Goal: Navigation & Orientation: Find specific page/section

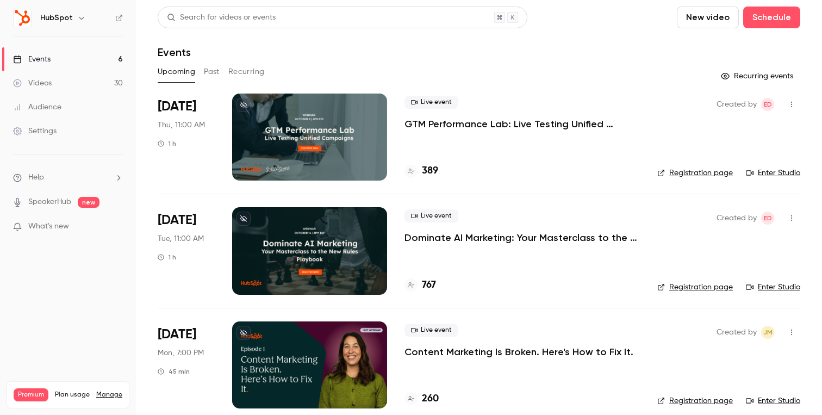
click at [453, 126] on p "GTM Performance Lab: Live Testing Unified Campaigns" at bounding box center [521, 123] width 235 height 13
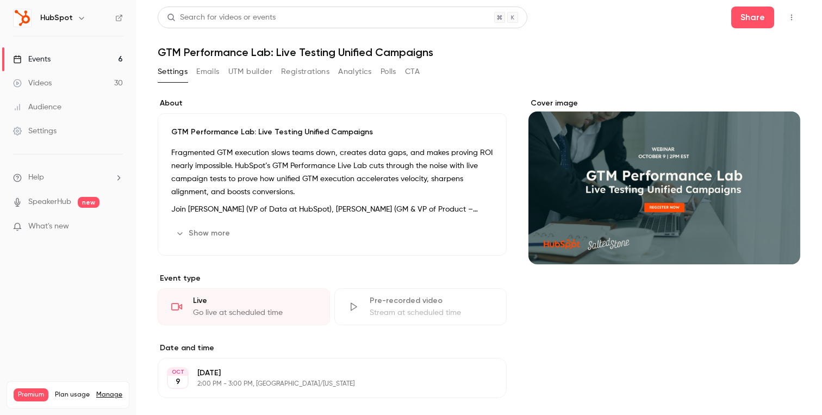
click at [796, 16] on button "button" at bounding box center [791, 17] width 17 height 17
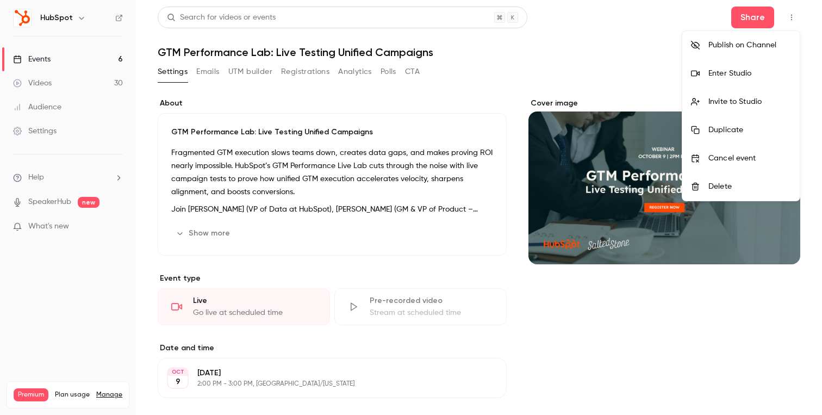
click at [739, 79] on li "Enter Studio" at bounding box center [740, 73] width 117 height 28
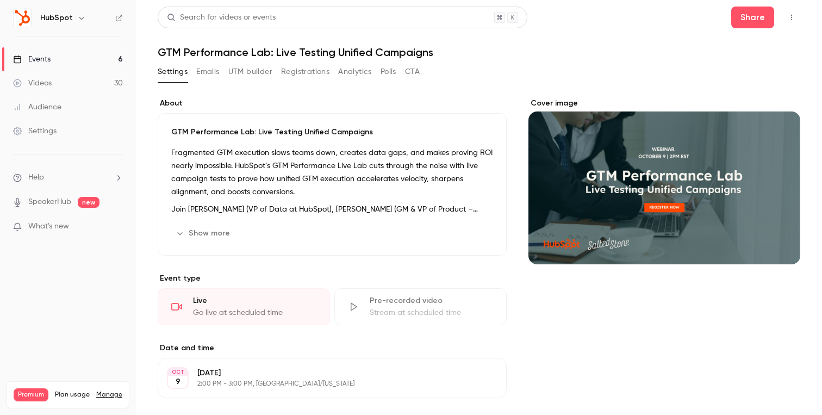
click at [67, 59] on link "Events 6" at bounding box center [68, 59] width 136 height 24
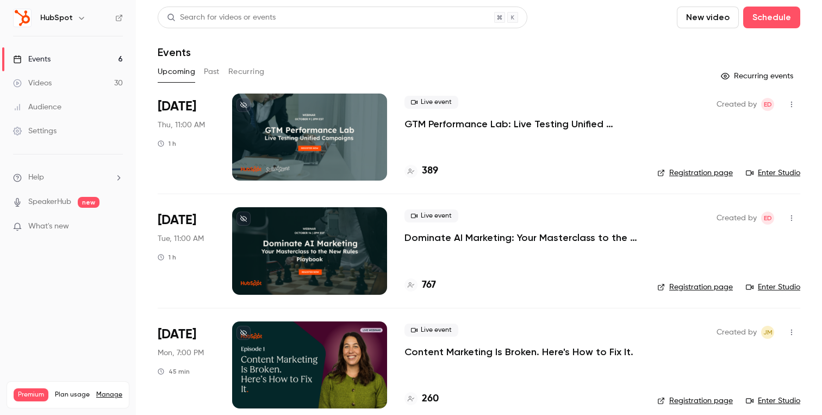
click at [223, 78] on div "Upcoming Past Recurring" at bounding box center [479, 71] width 643 height 17
click at [212, 72] on button "Past" at bounding box center [212, 71] width 16 height 17
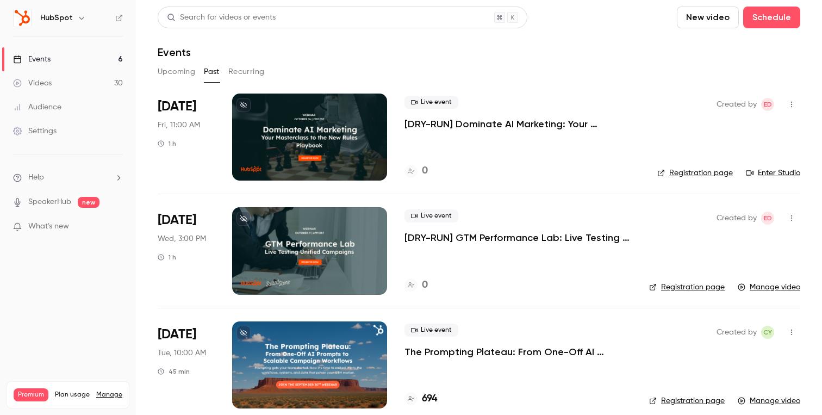
click at [432, 235] on p "[DRY-RUN] GTM Performance Lab: Live Testing Unified Campaigns" at bounding box center [517, 237] width 227 height 13
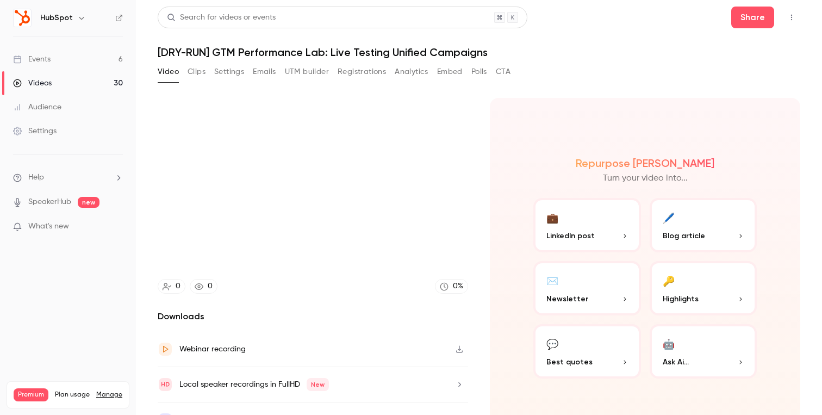
click at [475, 74] on button "Polls" at bounding box center [479, 71] width 16 height 17
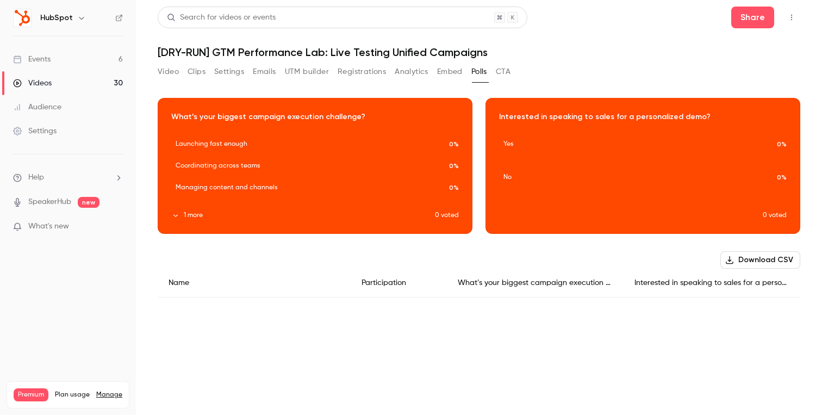
click at [189, 217] on button "1 more" at bounding box center [303, 215] width 264 height 10
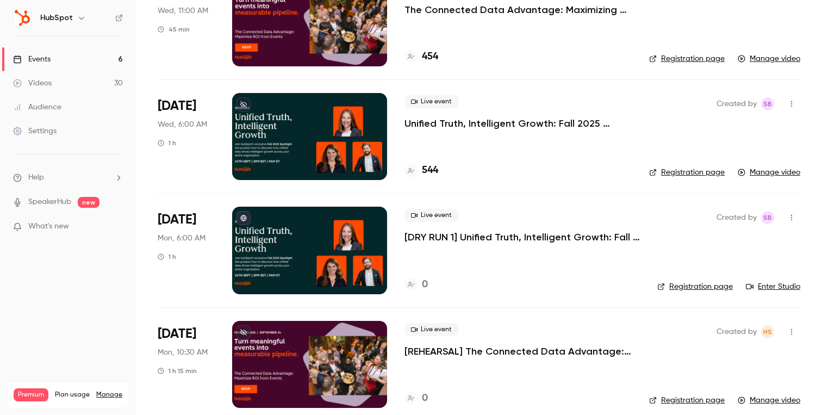
scroll to position [681, 0]
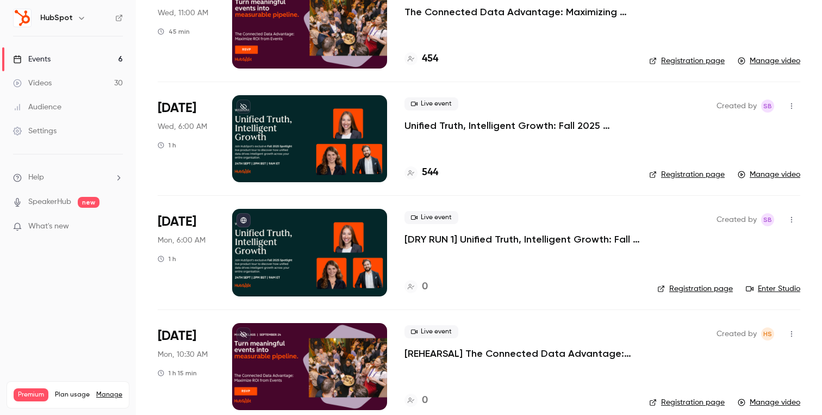
click at [484, 239] on p "[DRY RUN 1] Unified Truth, Intelligent Growth: Fall 2025 Spotlight Product Reve…" at bounding box center [521, 239] width 235 height 13
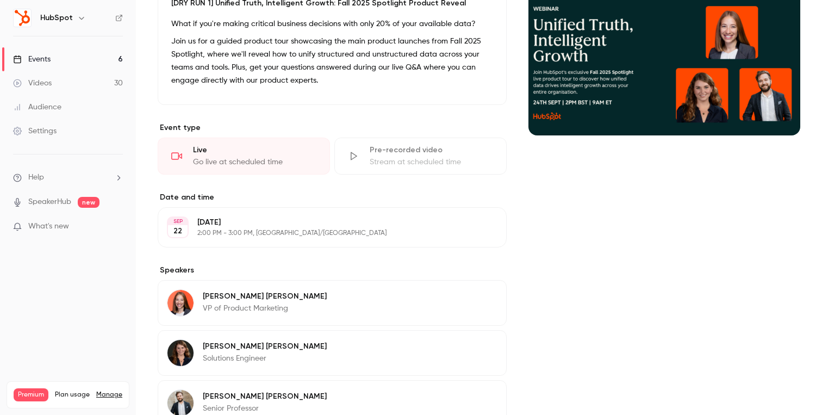
scroll to position [256, 0]
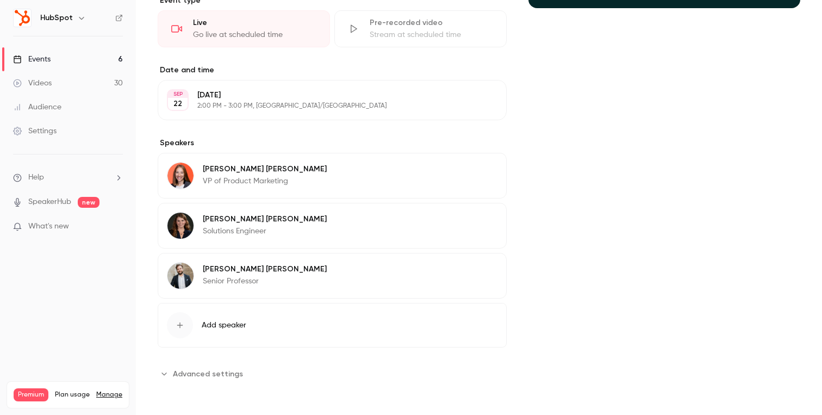
click at [204, 363] on div "About [DRY RUN 1] Unified Truth, Intelligent Growth: Fall 2025 Spotlight Produc…" at bounding box center [332, 112] width 349 height 540
click at [205, 368] on span "Advanced settings" at bounding box center [208, 373] width 70 height 11
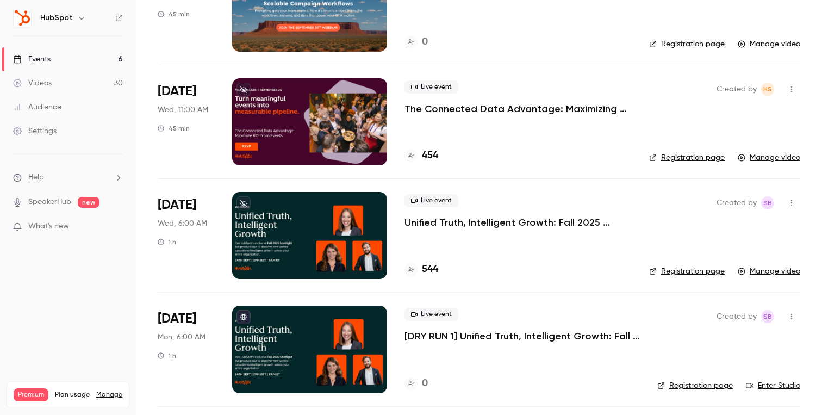
scroll to position [590, 0]
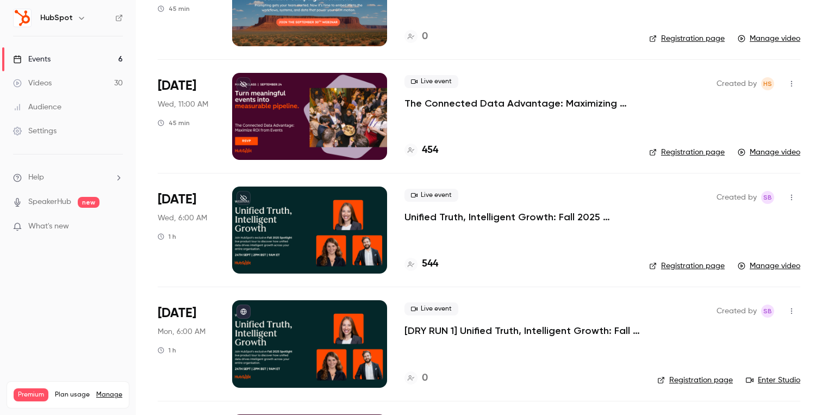
click at [453, 215] on p "Unified Truth, Intelligent Growth: Fall 2025 Spotlight Product Reveal" at bounding box center [517, 216] width 227 height 13
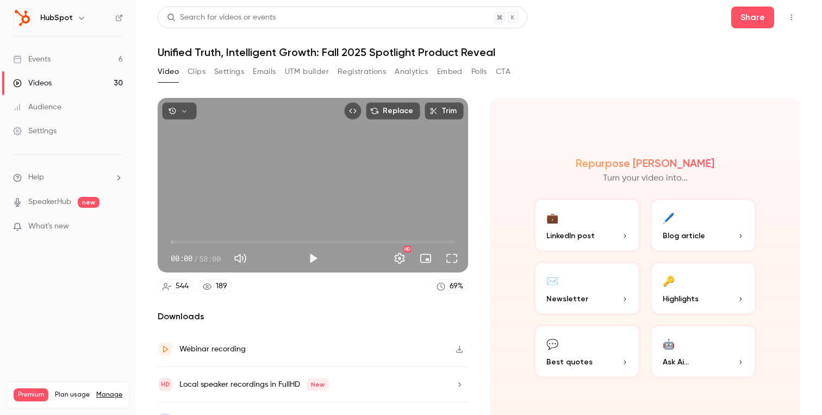
click at [474, 74] on button "Polls" at bounding box center [479, 71] width 16 height 17
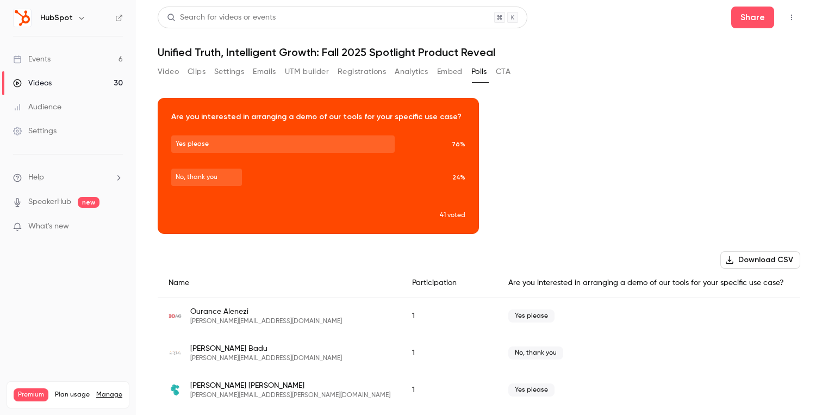
click at [171, 74] on button "Video" at bounding box center [168, 71] width 21 height 17
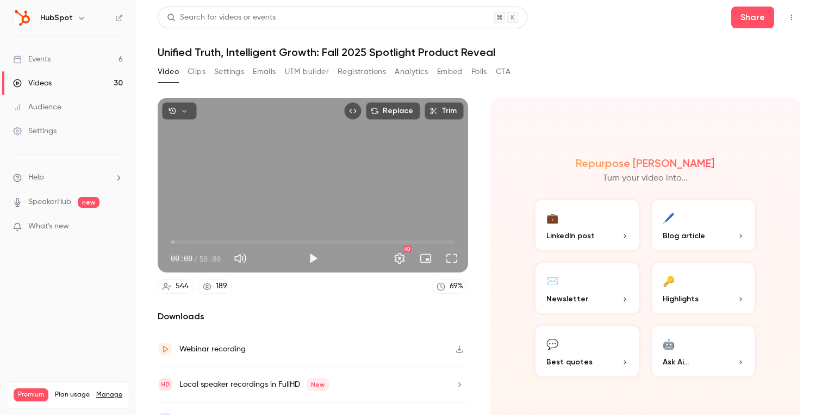
click at [484, 72] on button "Polls" at bounding box center [479, 71] width 16 height 17
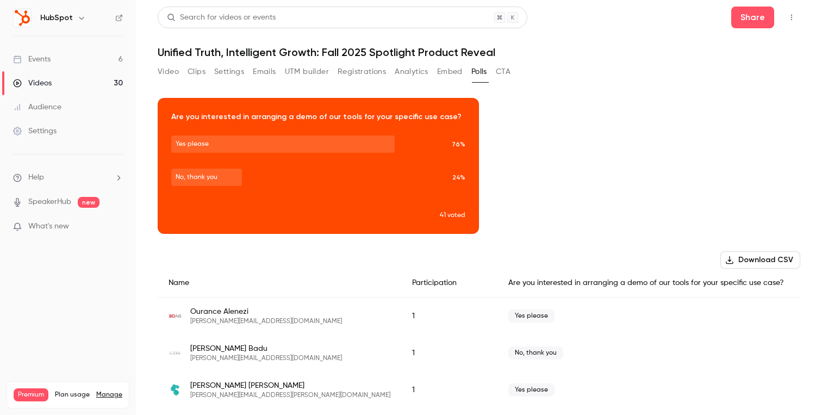
click at [169, 72] on button "Video" at bounding box center [168, 71] width 21 height 17
click at [64, 84] on link "Videos 30" at bounding box center [68, 83] width 136 height 24
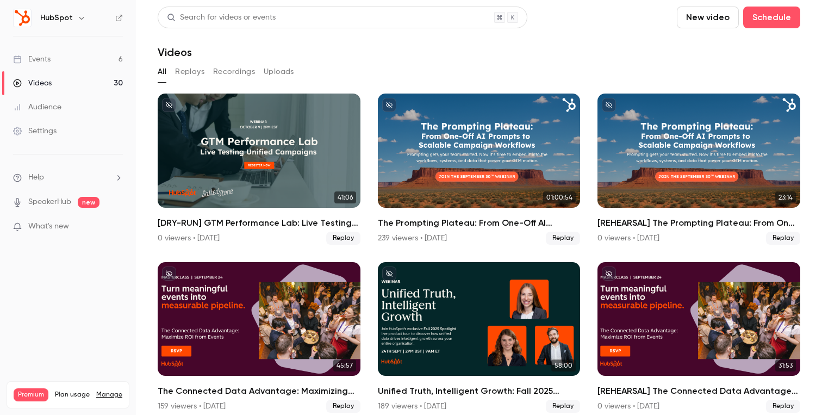
click at [204, 19] on div "Search for videos or events" at bounding box center [221, 17] width 109 height 11
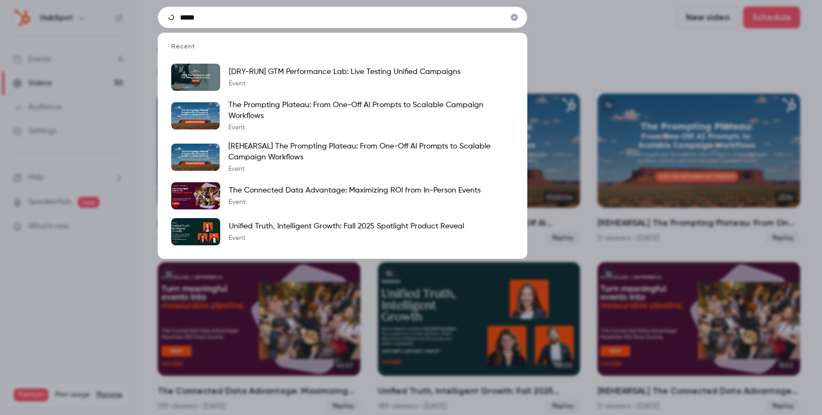
type input "******"
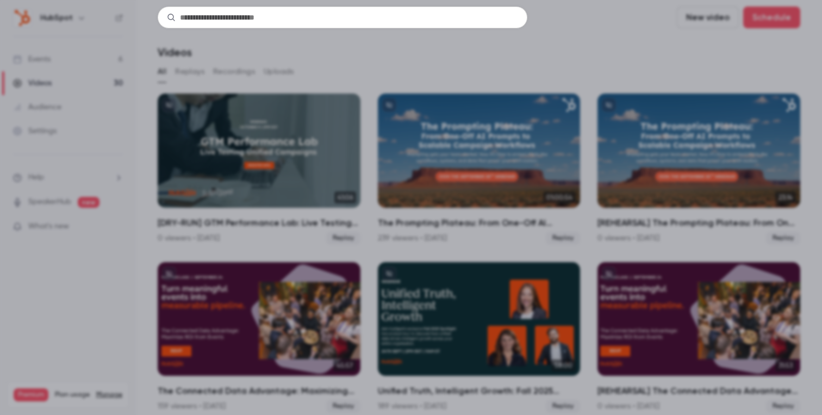
type input "**********"
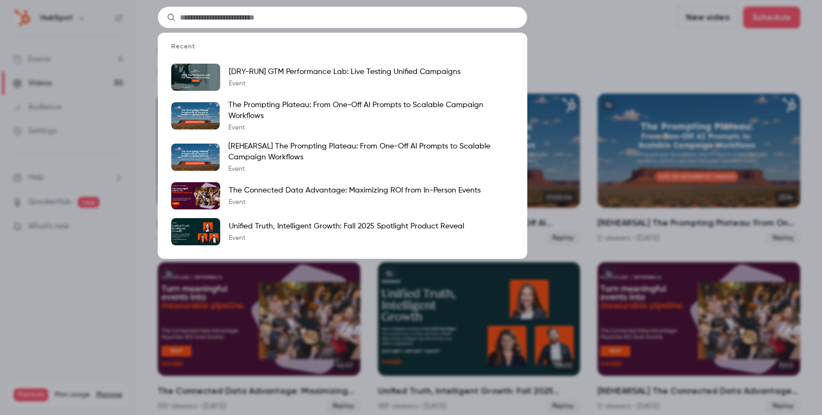
click at [319, 20] on input "text" at bounding box center [343, 18] width 370 height 22
type input "**********"
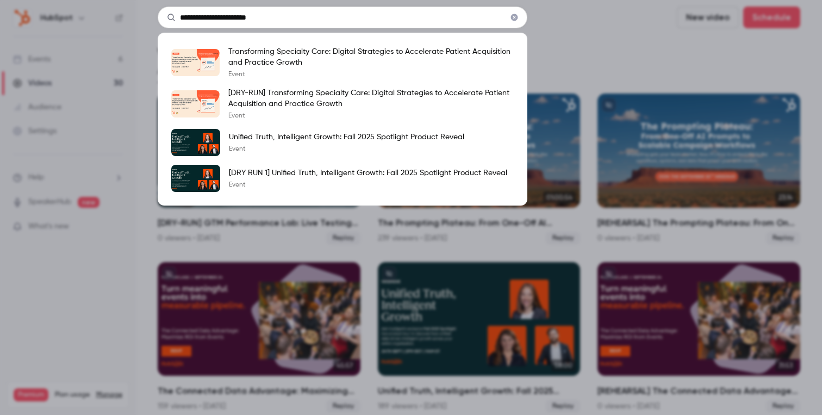
click at [518, 20] on icon "Clear" at bounding box center [514, 18] width 9 height 8
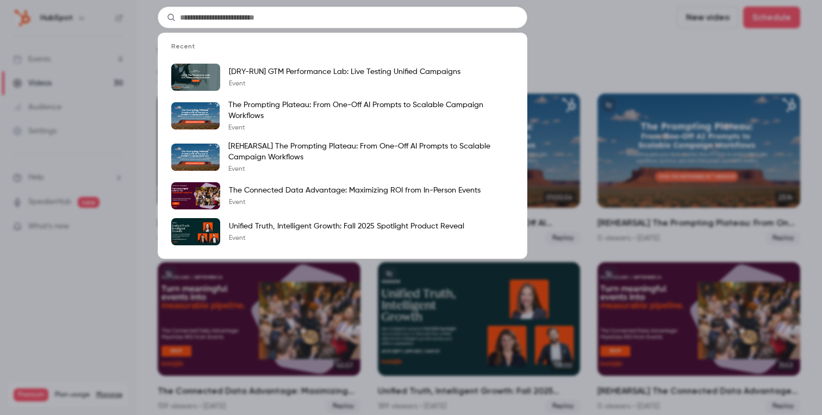
click at [51, 151] on div "Recent [DRY-RUN] GTM Performance Lab: Live Testing Unified Campaigns Event The …" at bounding box center [411, 207] width 822 height 415
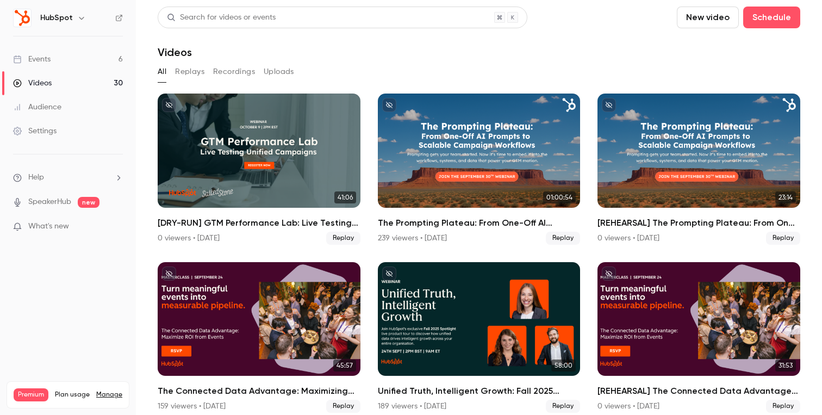
click at [75, 22] on button "button" at bounding box center [81, 17] width 13 height 13
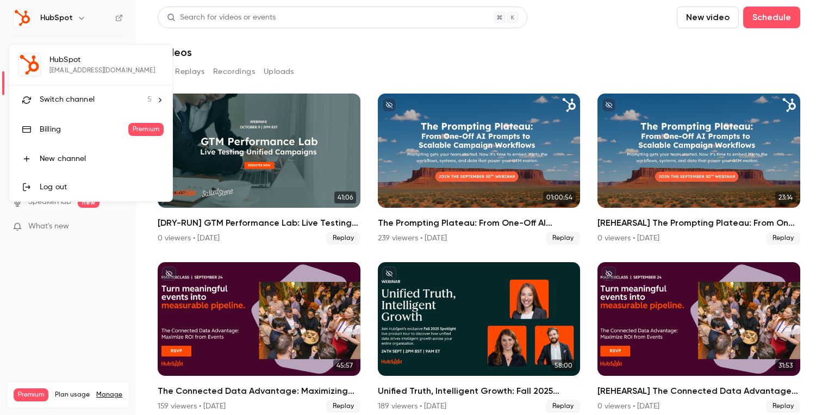
click at [258, 231] on div at bounding box center [411, 207] width 822 height 415
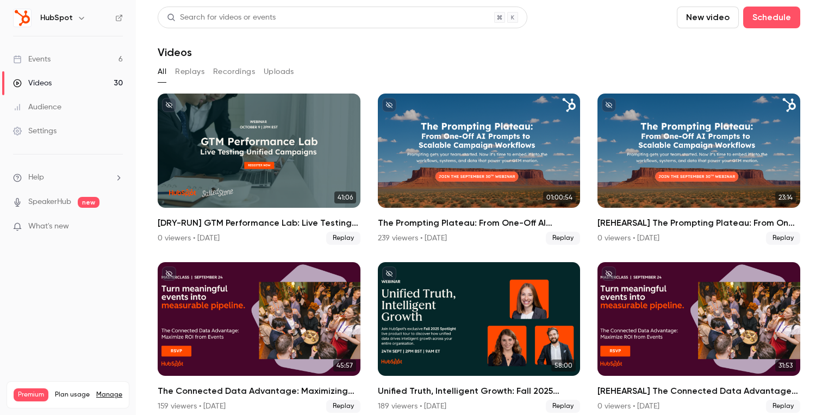
click at [57, 22] on h6 "HubSpot" at bounding box center [56, 18] width 33 height 11
click at [75, 20] on button "button" at bounding box center [81, 17] width 13 height 13
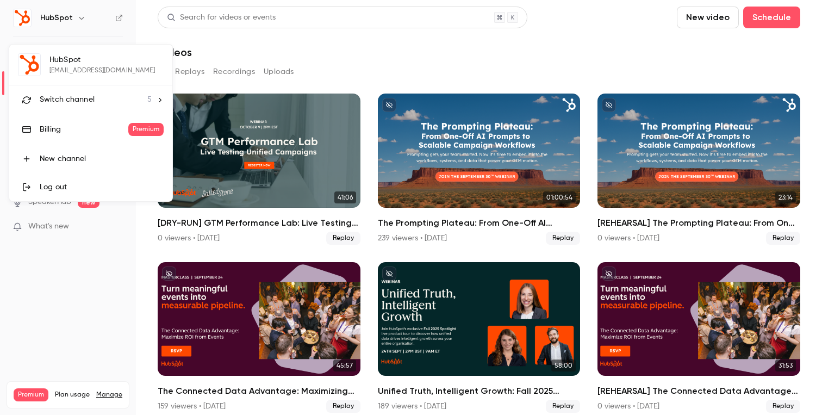
click at [159, 99] on icon at bounding box center [160, 100] width 8 height 8
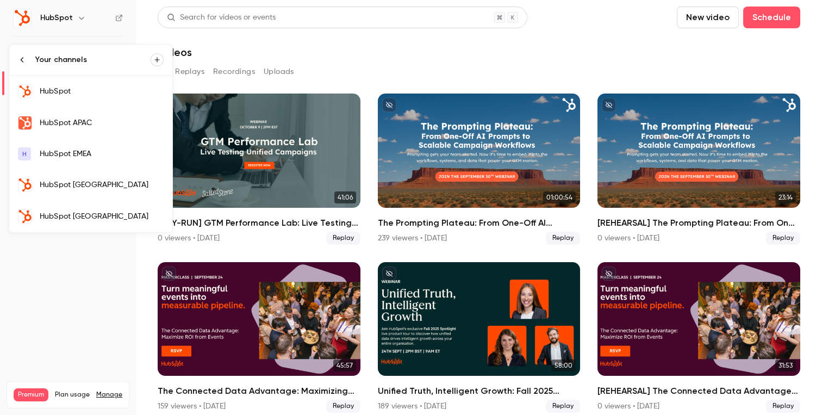
click at [127, 130] on link "HubSpot APAC" at bounding box center [90, 123] width 163 height 32
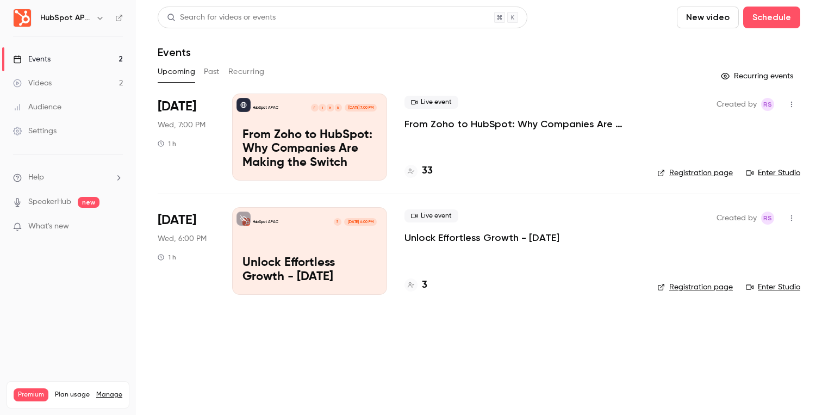
click at [437, 239] on p "Unlock Effortless Growth - [DATE]" at bounding box center [481, 237] width 155 height 13
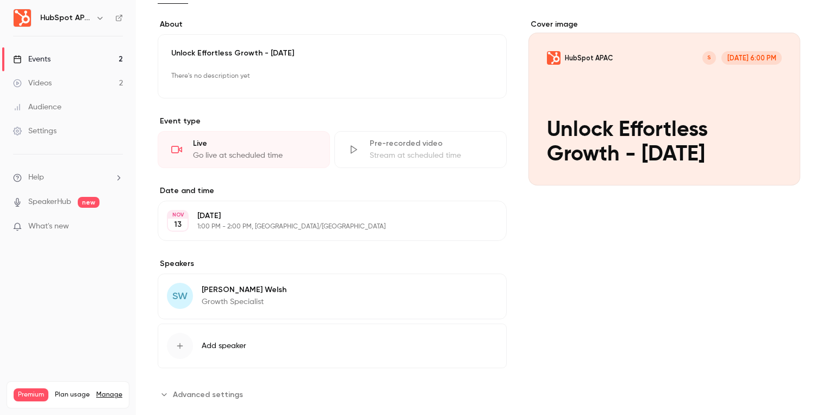
scroll to position [99, 0]
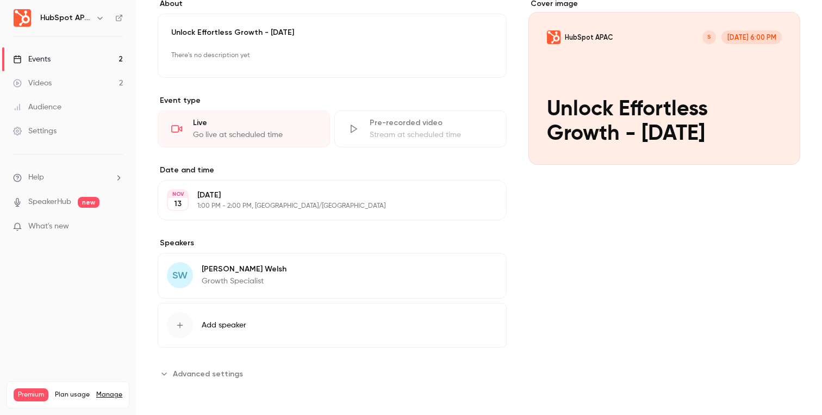
click at [203, 377] on span "Advanced settings" at bounding box center [208, 373] width 70 height 11
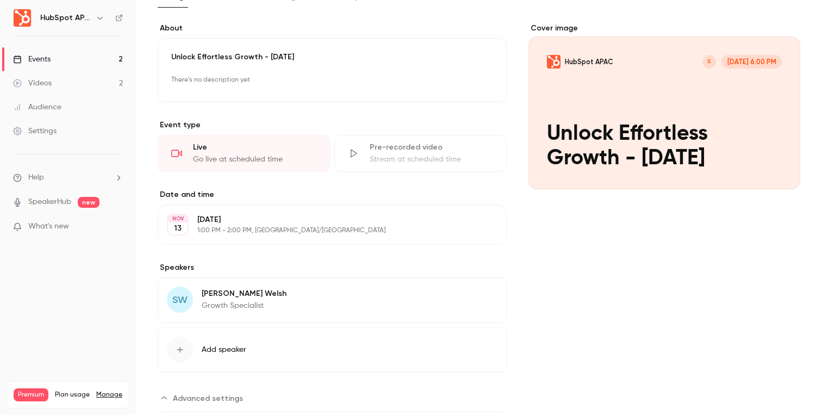
scroll to position [0, 0]
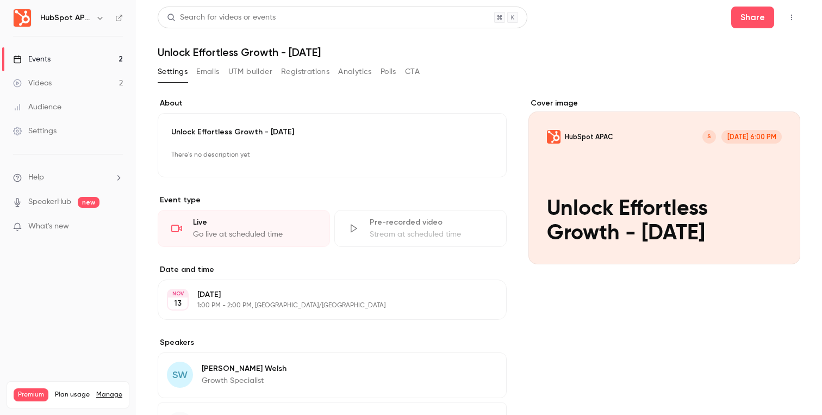
click at [390, 69] on button "Polls" at bounding box center [389, 71] width 16 height 17
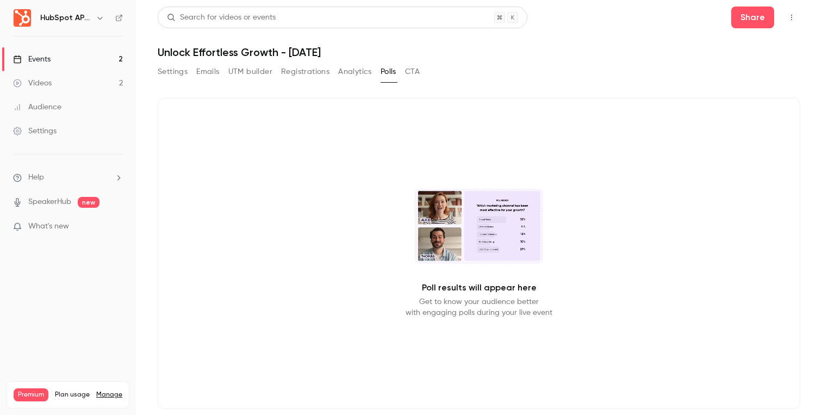
click at [98, 80] on link "Videos 2" at bounding box center [68, 83] width 136 height 24
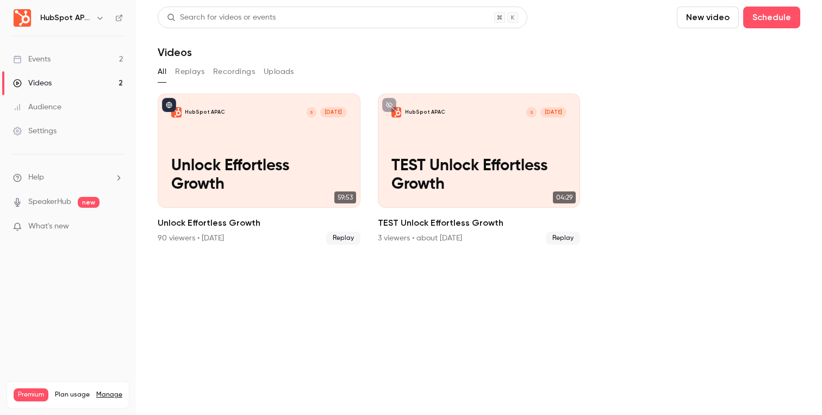
click at [88, 57] on link "Events 2" at bounding box center [68, 59] width 136 height 24
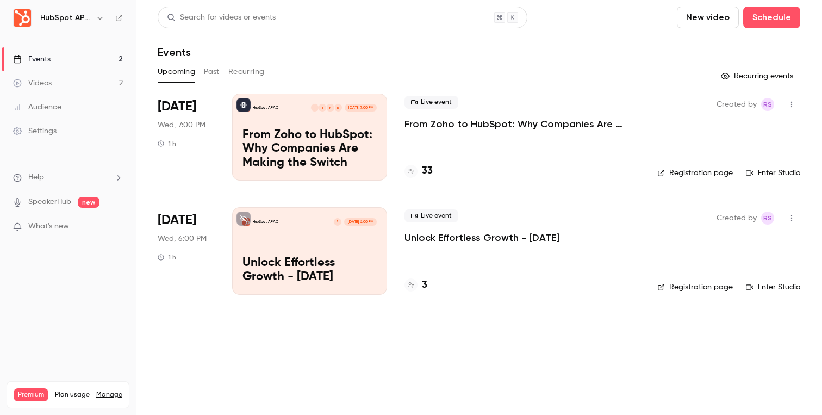
click at [211, 75] on button "Past" at bounding box center [212, 71] width 16 height 17
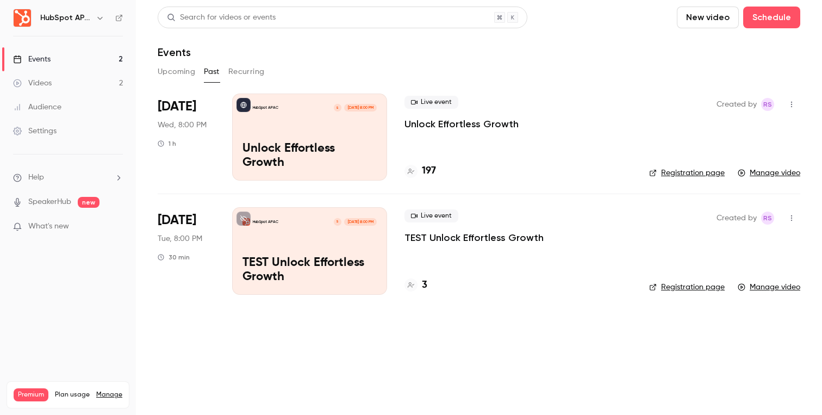
click at [58, 16] on h6 "HubSpot APAC" at bounding box center [65, 18] width 51 height 11
click at [93, 18] on div "HubSpot APAC" at bounding box center [73, 17] width 66 height 13
click at [101, 17] on icon "button" at bounding box center [100, 18] width 9 height 9
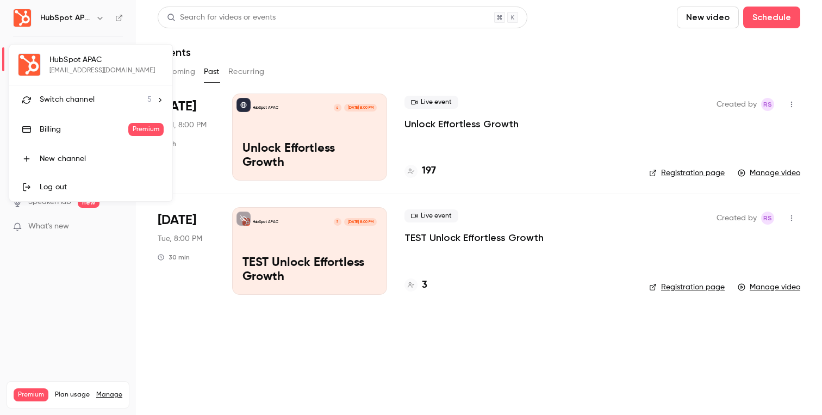
click at [158, 97] on icon at bounding box center [160, 100] width 8 height 8
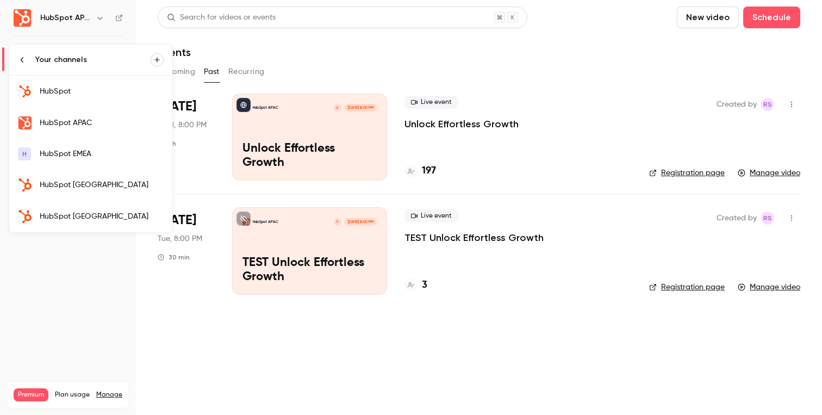
click at [95, 84] on link "HubSpot" at bounding box center [90, 92] width 163 height 32
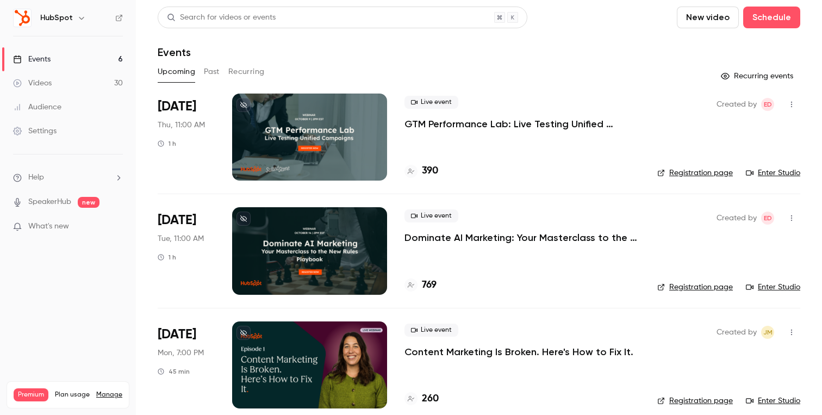
click at [488, 128] on p "GTM Performance Lab: Live Testing Unified Campaigns" at bounding box center [521, 123] width 235 height 13
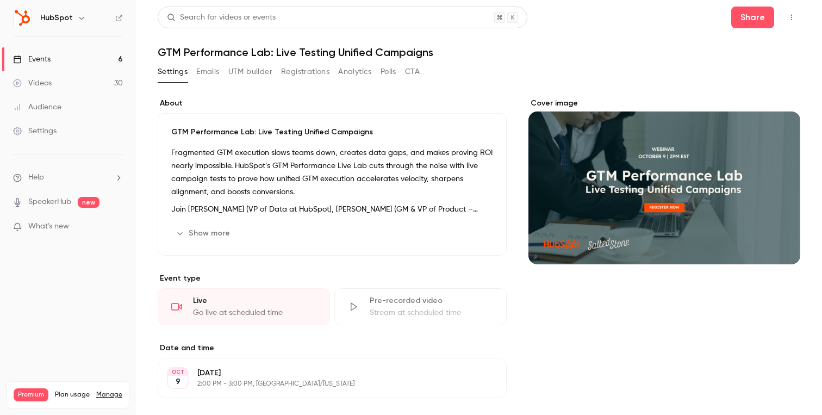
click at [348, 53] on h1 "GTM Performance Lab: Live Testing Unified Campaigns" at bounding box center [479, 52] width 643 height 13
copy div "GTM Performance Lab: Live Testing Unified Campaigns Settings Emails UTM builder…"
click at [92, 51] on link "Events 6" at bounding box center [68, 59] width 136 height 24
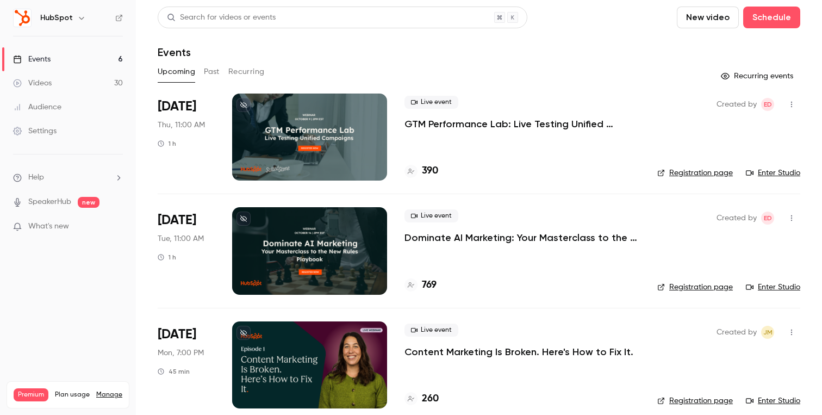
click at [768, 165] on div "Created by ED Registration page Enter Studio" at bounding box center [728, 137] width 143 height 87
click at [770, 172] on link "Enter Studio" at bounding box center [773, 172] width 54 height 11
click at [77, 13] on button "button" at bounding box center [81, 17] width 13 height 13
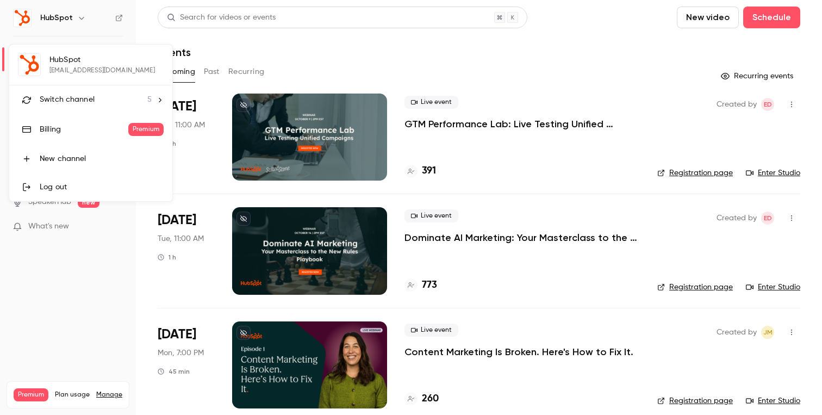
click at [97, 101] on div "Switch channel 5" at bounding box center [96, 99] width 112 height 11
